Goal: Task Accomplishment & Management: Use online tool/utility

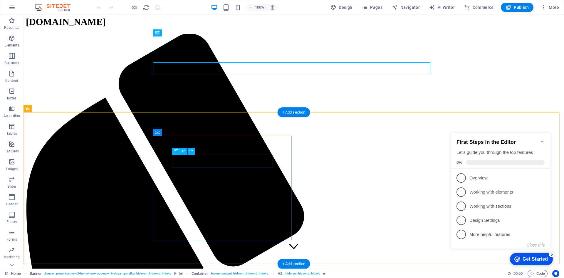
scroll to position [29, 0]
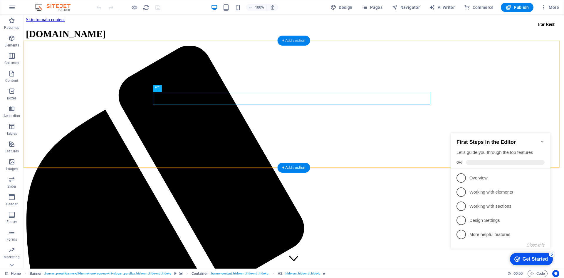
click at [299, 41] on div "+ Add section" at bounding box center [294, 41] width 33 height 10
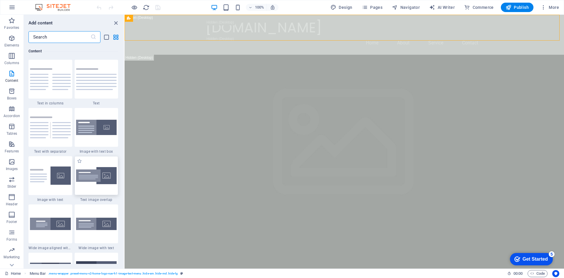
scroll to position [999, 0]
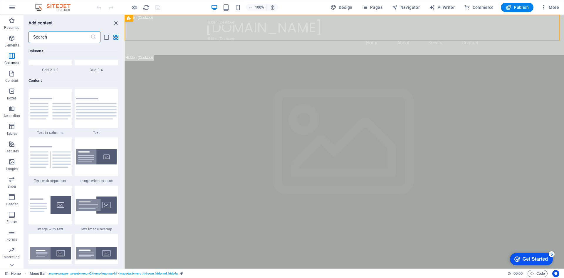
click at [532, 259] on div "Get Started" at bounding box center [535, 258] width 25 height 5
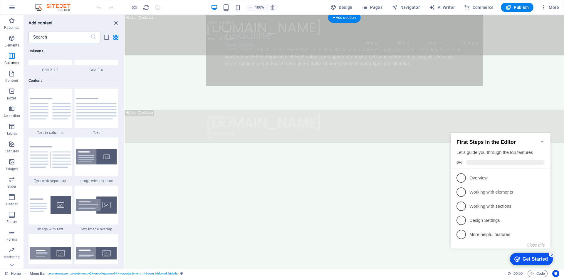
scroll to position [529, 0]
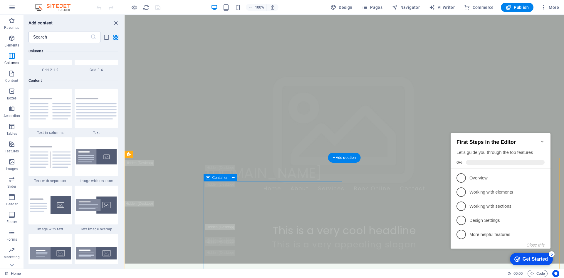
scroll to position [0, 0]
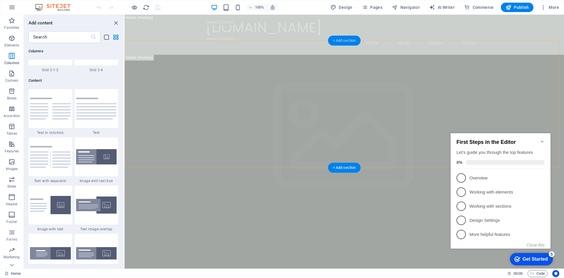
click at [346, 41] on div "+ Add section" at bounding box center [344, 41] width 33 height 10
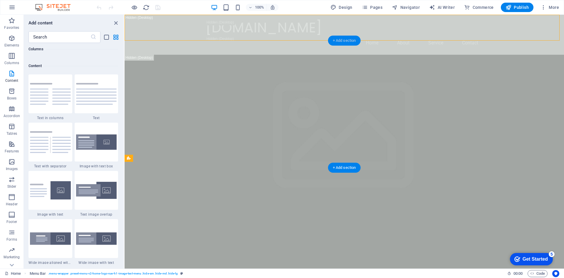
scroll to position [1028, 0]
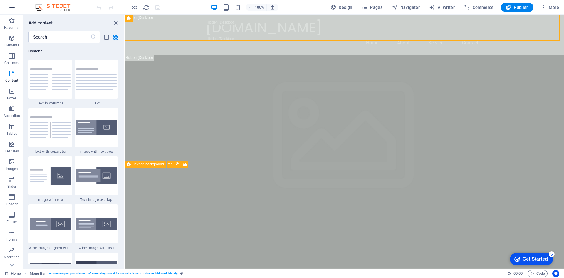
click at [13, 5] on icon "button" at bounding box center [12, 7] width 7 height 7
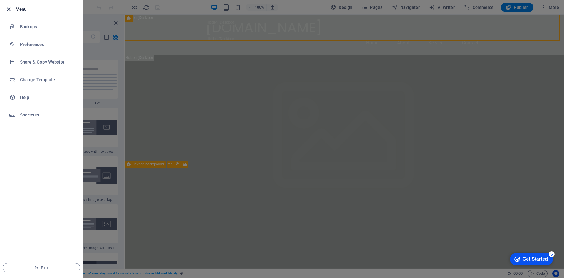
click at [9, 9] on icon "button" at bounding box center [8, 9] width 7 height 7
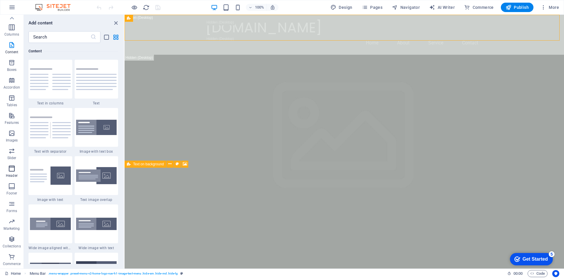
scroll to position [0, 0]
click at [70, 34] on input "text" at bounding box center [59, 37] width 62 height 12
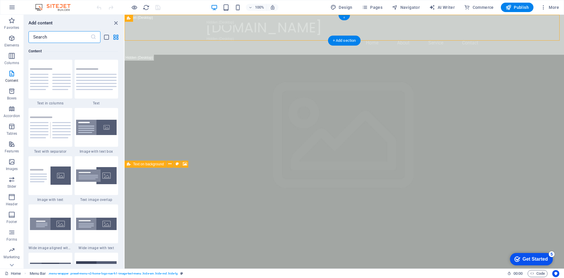
click at [347, 17] on div "+" at bounding box center [343, 17] width 11 height 5
click at [558, 2] on div "100% Design Pages Navigator AI Writer Commerce Publish More" at bounding box center [282, 7] width 564 height 14
click at [553, 4] on span "More" at bounding box center [550, 7] width 19 height 6
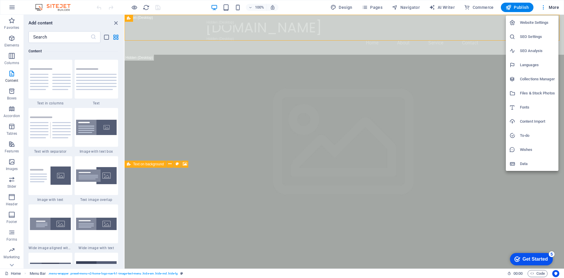
click at [549, 94] on h6 "Files & Stock Photos" at bounding box center [537, 93] width 35 height 7
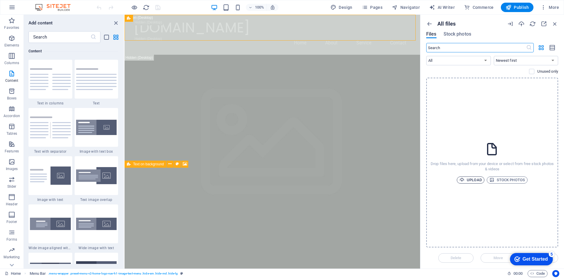
click at [477, 182] on span "Upload" at bounding box center [471, 179] width 22 height 7
click at [465, 177] on span "Upload" at bounding box center [471, 179] width 22 height 7
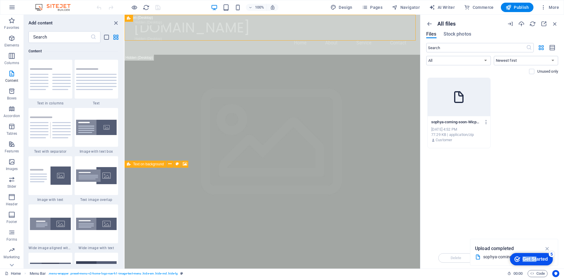
drag, startPoint x: 536, startPoint y: 257, endPoint x: 1029, endPoint y: 499, distance: 548.5
click at [537, 250] on html "checkmark Get Started 5 First Steps in the Editor Let's guide you through the t…" at bounding box center [530, 259] width 50 height 18
click at [508, 244] on div "Upload completed" at bounding box center [514, 248] width 78 height 9
click at [470, 209] on div "Drop files here to upload them instantly sophya-coming-soon-WicpEeGn15forO1Ub8Z…" at bounding box center [492, 163] width 132 height 170
click at [547, 248] on icon "button" at bounding box center [547, 248] width 7 height 6
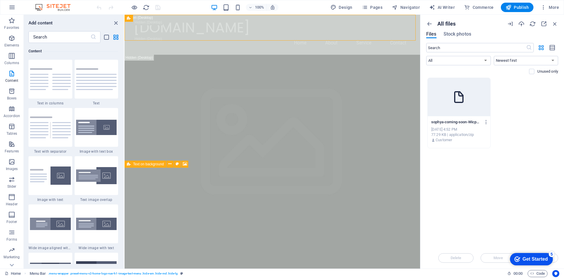
drag, startPoint x: 530, startPoint y: 250, endPoint x: 535, endPoint y: 227, distance: 23.8
click at [535, 250] on html "checkmark Get Started 5 First Steps in the Editor Let's guide you through the t…" at bounding box center [530, 259] width 50 height 18
click at [462, 36] on span "Stock photos" at bounding box center [458, 34] width 28 height 7
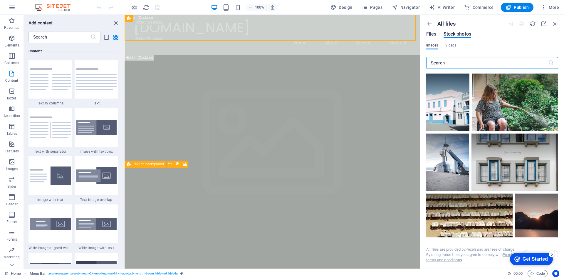
click at [431, 33] on span "Files" at bounding box center [431, 34] width 10 height 7
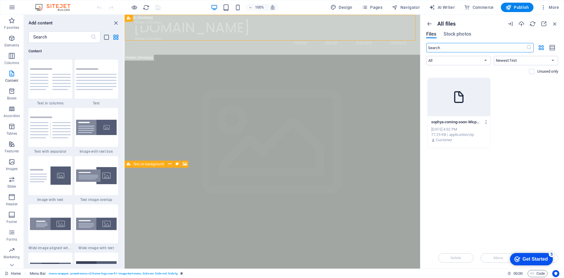
click at [448, 49] on input "text" at bounding box center [476, 47] width 100 height 9
click at [459, 34] on span "Stock photos" at bounding box center [458, 34] width 28 height 7
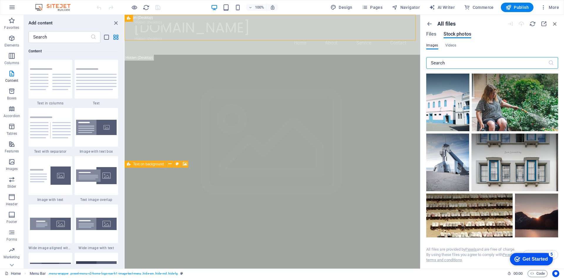
click at [445, 63] on input "text" at bounding box center [487, 63] width 122 height 12
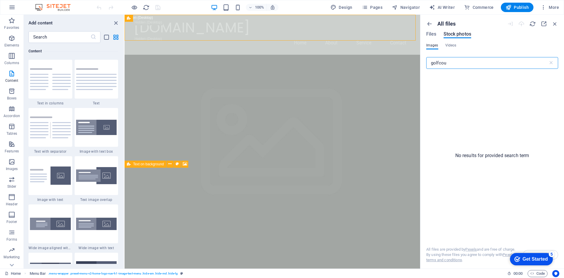
drag, startPoint x: 576, startPoint y: 77, endPoint x: 410, endPoint y: 63, distance: 166.3
type input "golfcou"
click at [452, 66] on input "golfcou" at bounding box center [487, 63] width 122 height 12
drag, startPoint x: 452, startPoint y: 64, endPoint x: 430, endPoint y: 63, distance: 21.5
click at [430, 63] on input "golfcou" at bounding box center [487, 63] width 122 height 12
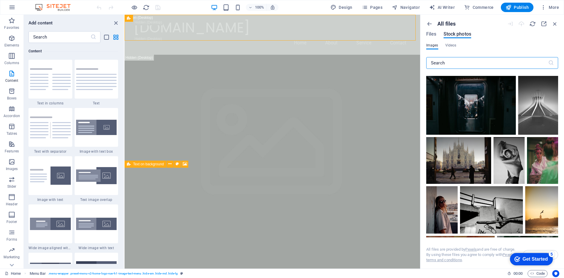
scroll to position [1028, 0]
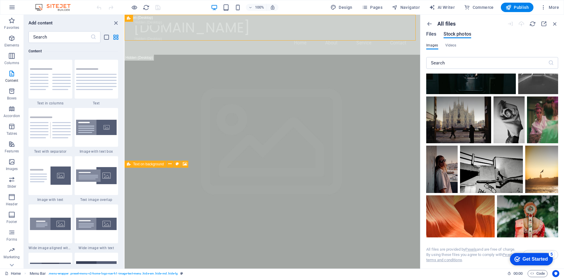
click at [430, 33] on span "Files" at bounding box center [431, 34] width 10 height 7
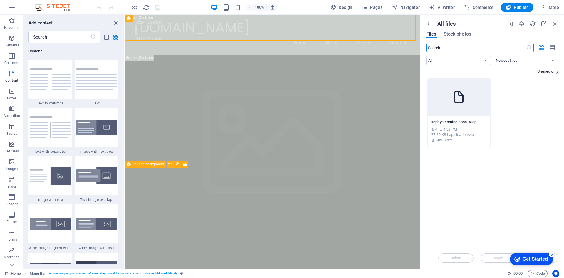
click at [495, 49] on input "text" at bounding box center [476, 47] width 100 height 9
click at [445, 46] on input "text" at bounding box center [476, 47] width 100 height 9
type input "hh"
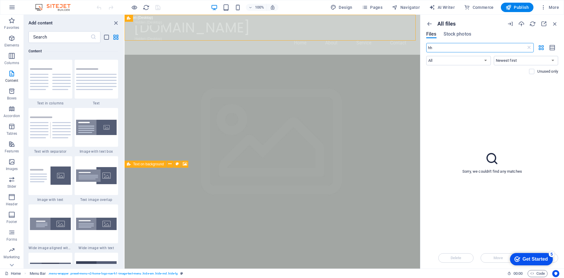
drag, startPoint x: 569, startPoint y: 62, endPoint x: 413, endPoint y: 44, distance: 157.4
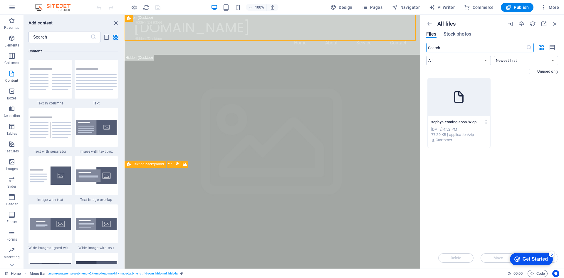
click at [473, 90] on div at bounding box center [459, 97] width 63 height 38
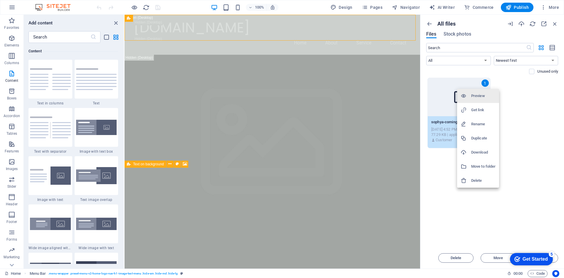
click at [483, 180] on h6 "Delete" at bounding box center [483, 180] width 24 height 7
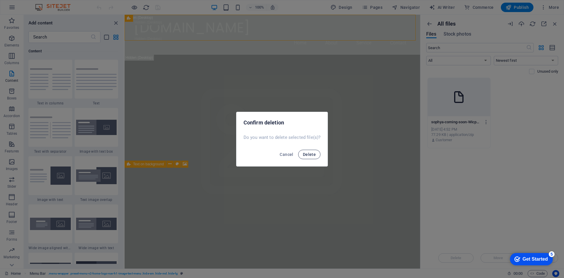
click at [307, 153] on span "Delete" at bounding box center [309, 154] width 13 height 5
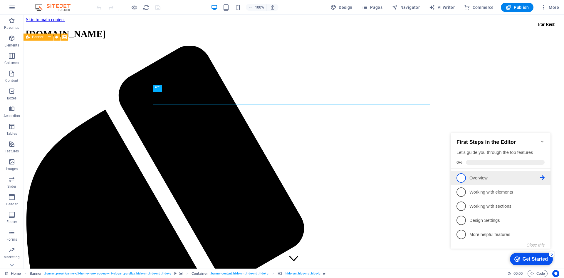
click at [469, 177] on link "1 Overview - incomplete" at bounding box center [501, 177] width 88 height 9
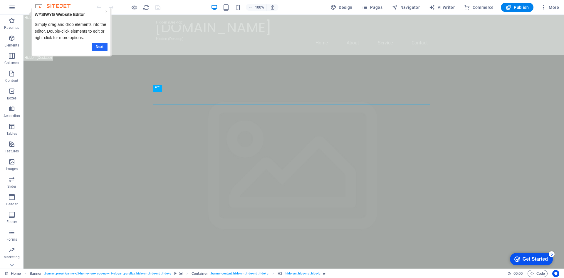
click at [103, 47] on link "Next" at bounding box center [100, 47] width 16 height 9
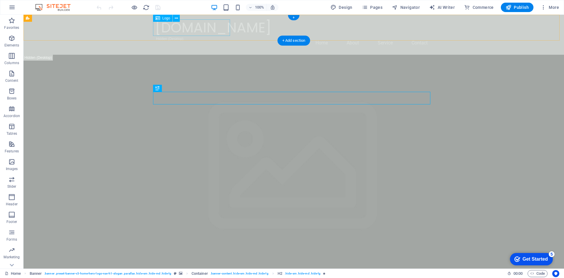
click at [213, 27] on div "sophya.mu" at bounding box center [293, 27] width 277 height 16
click at [175, 18] on icon at bounding box center [176, 18] width 3 height 6
click at [176, 17] on icon at bounding box center [176, 18] width 3 height 6
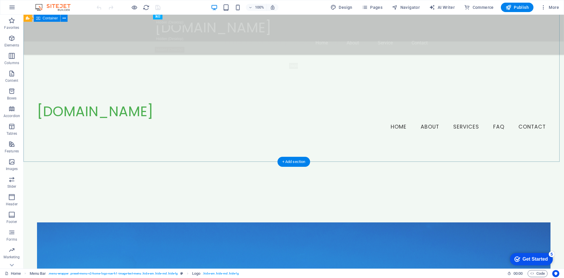
scroll to position [940, 0]
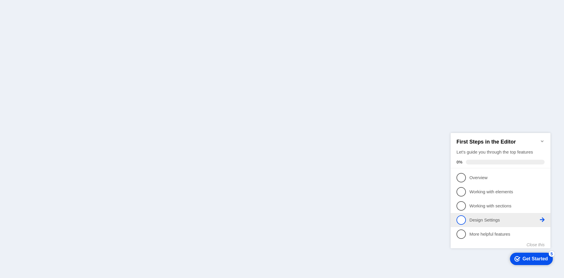
click at [500, 220] on p "Design Settings - incomplete" at bounding box center [505, 220] width 71 height 6
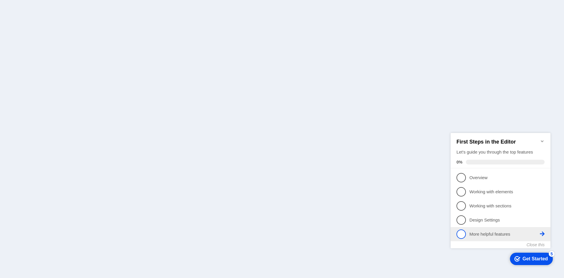
click at [478, 234] on p "More helpful features - incomplete" at bounding box center [505, 234] width 71 height 6
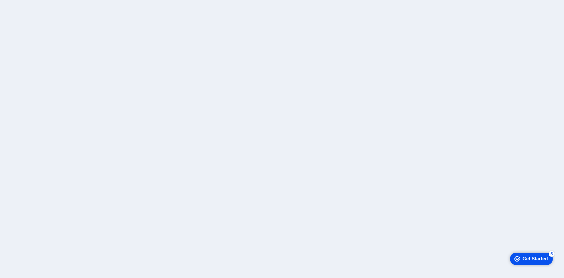
click at [551, 252] on div "5" at bounding box center [552, 253] width 6 height 6
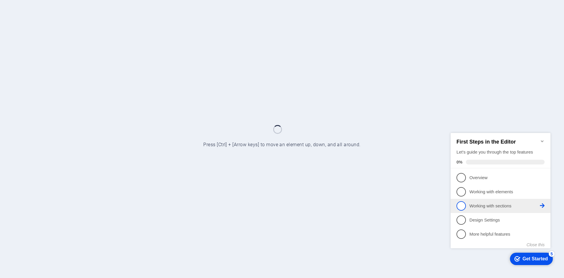
click at [463, 202] on span "3" at bounding box center [461, 205] width 9 height 9
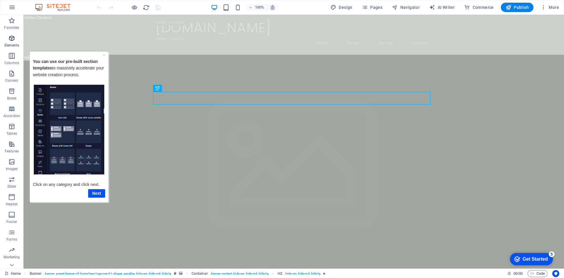
click at [10, 42] on span "Elements" at bounding box center [12, 42] width 24 height 14
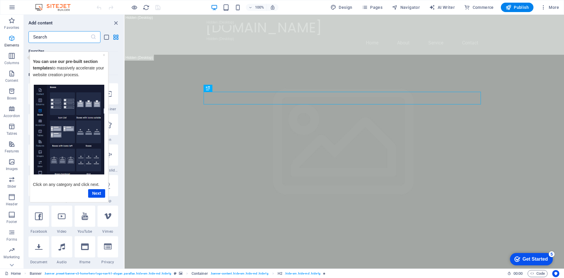
scroll to position [63, 0]
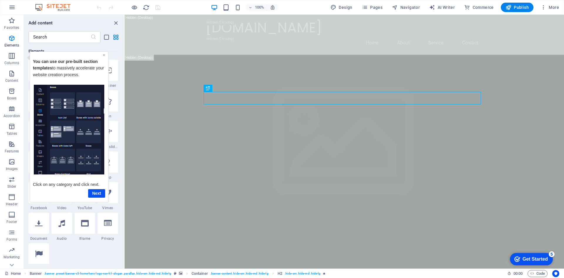
click at [104, 56] on link "×" at bounding box center [104, 54] width 2 height 5
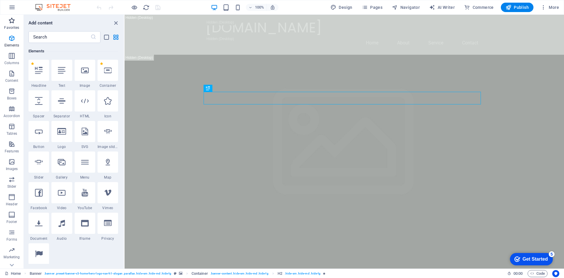
click at [11, 23] on icon "button" at bounding box center [11, 20] width 7 height 7
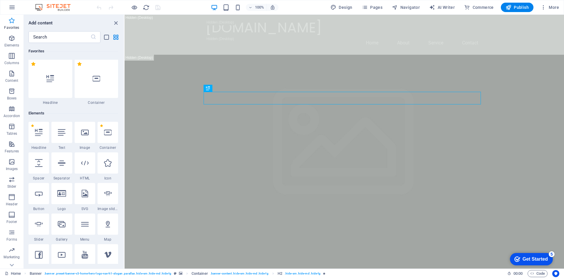
scroll to position [0, 0]
click at [11, 23] on icon "button" at bounding box center [11, 20] width 7 height 7
click at [245, 36] on div "[DOMAIN_NAME] Home About Service Contact" at bounding box center [345, 35] width 440 height 40
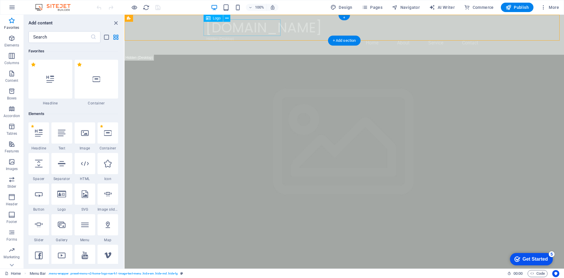
click at [244, 29] on div "[DOMAIN_NAME]" at bounding box center [344, 27] width 277 height 16
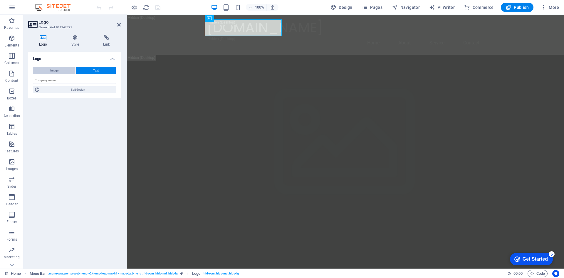
click at [60, 69] on button "Image" at bounding box center [54, 70] width 43 height 7
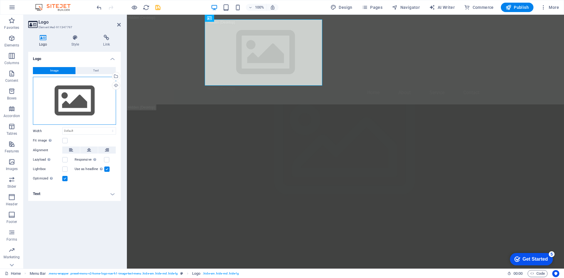
drag, startPoint x: 89, startPoint y: 88, endPoint x: 81, endPoint y: 99, distance: 14.1
click at [81, 99] on div "Drag files here, click to choose files or select files from Files or our free s…" at bounding box center [74, 101] width 83 height 48
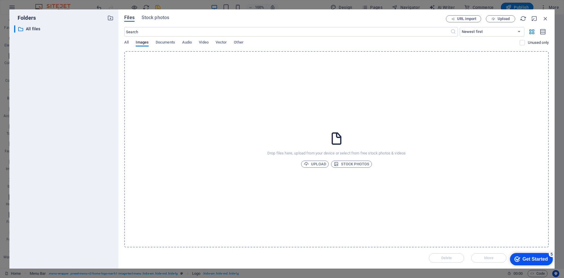
click at [81, 99] on div "​ All files All files" at bounding box center [64, 144] width 100 height 238
click at [323, 163] on span "Upload" at bounding box center [315, 163] width 22 height 7
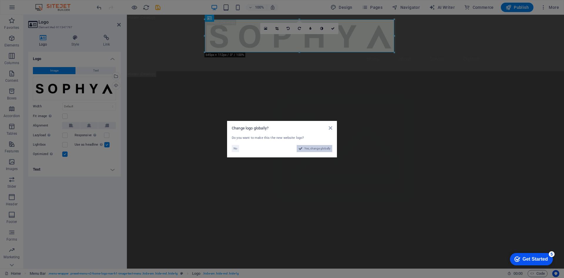
click at [320, 148] on span "Yes, change globally" at bounding box center [317, 148] width 26 height 7
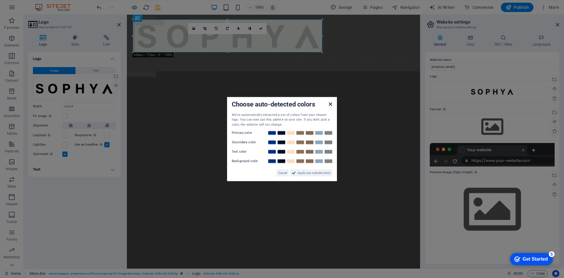
click at [331, 105] on icon at bounding box center [331, 103] width 4 height 5
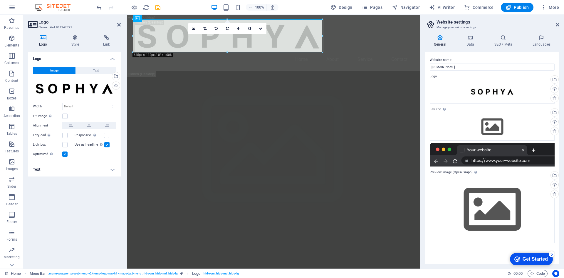
click at [529, 161] on div at bounding box center [492, 155] width 125 height 24
drag, startPoint x: 548, startPoint y: 160, endPoint x: 526, endPoint y: 159, distance: 22.1
click at [547, 160] on div at bounding box center [492, 155] width 125 height 24
click at [526, 159] on div at bounding box center [492, 155] width 125 height 24
click at [517, 161] on div at bounding box center [492, 155] width 125 height 24
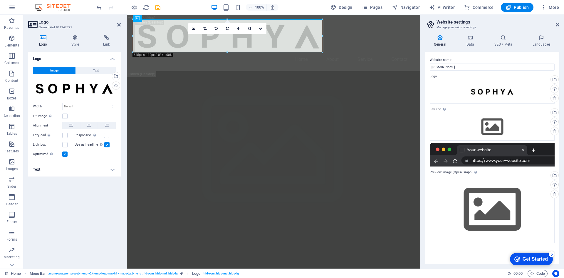
click at [504, 150] on div at bounding box center [492, 155] width 125 height 24
click at [496, 150] on div at bounding box center [492, 155] width 125 height 24
click at [455, 159] on div at bounding box center [492, 155] width 125 height 24
click at [558, 25] on icon at bounding box center [558, 24] width 4 height 5
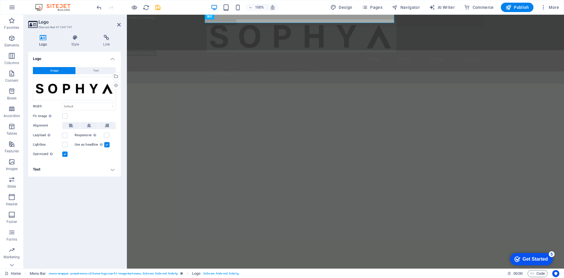
scroll to position [588, 0]
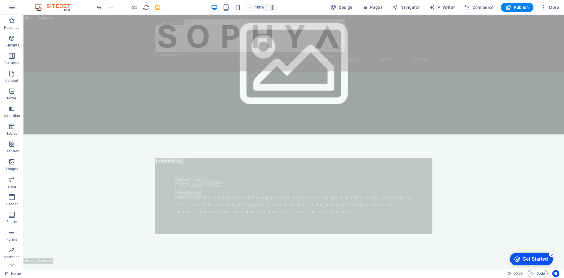
scroll to position [234, 0]
